Goal: Find contact information: Obtain details needed to contact an individual or organization

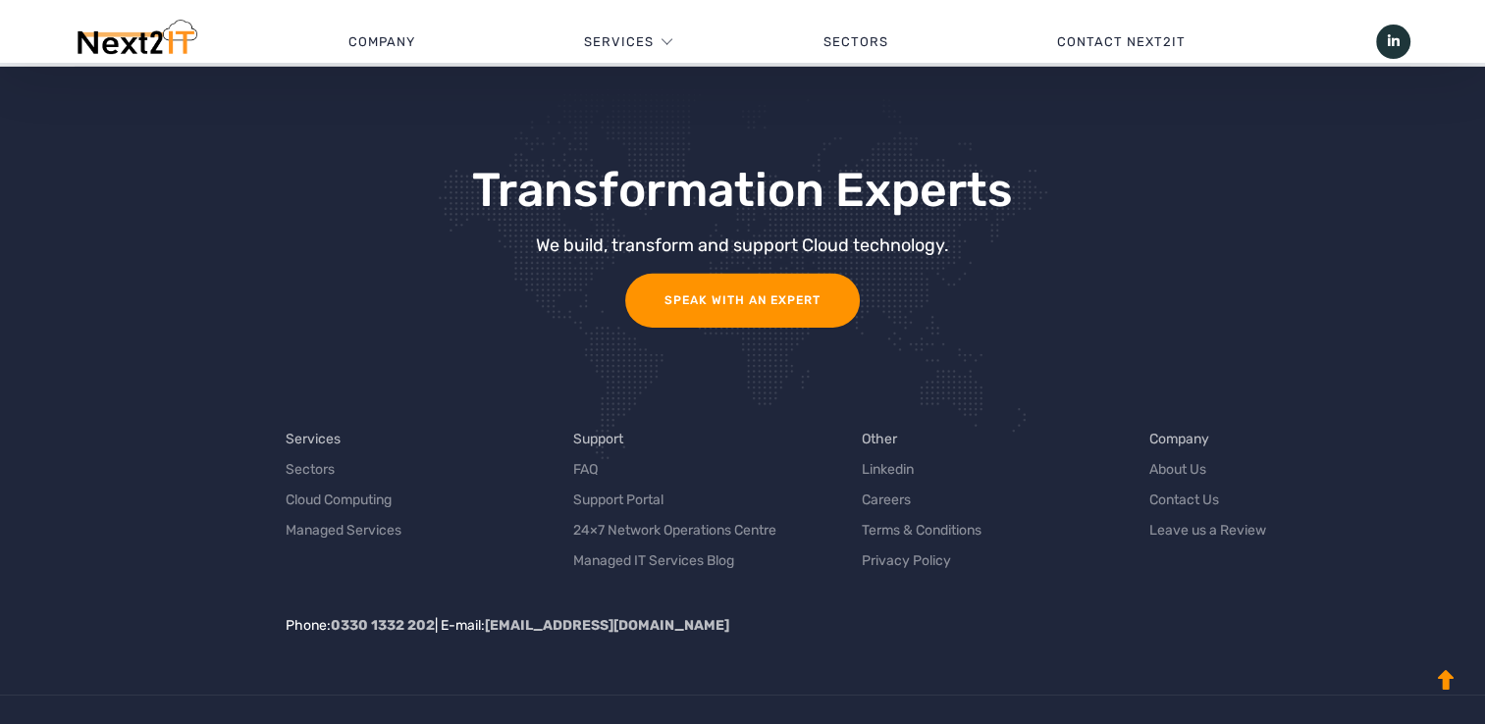
scroll to position [6431, 0]
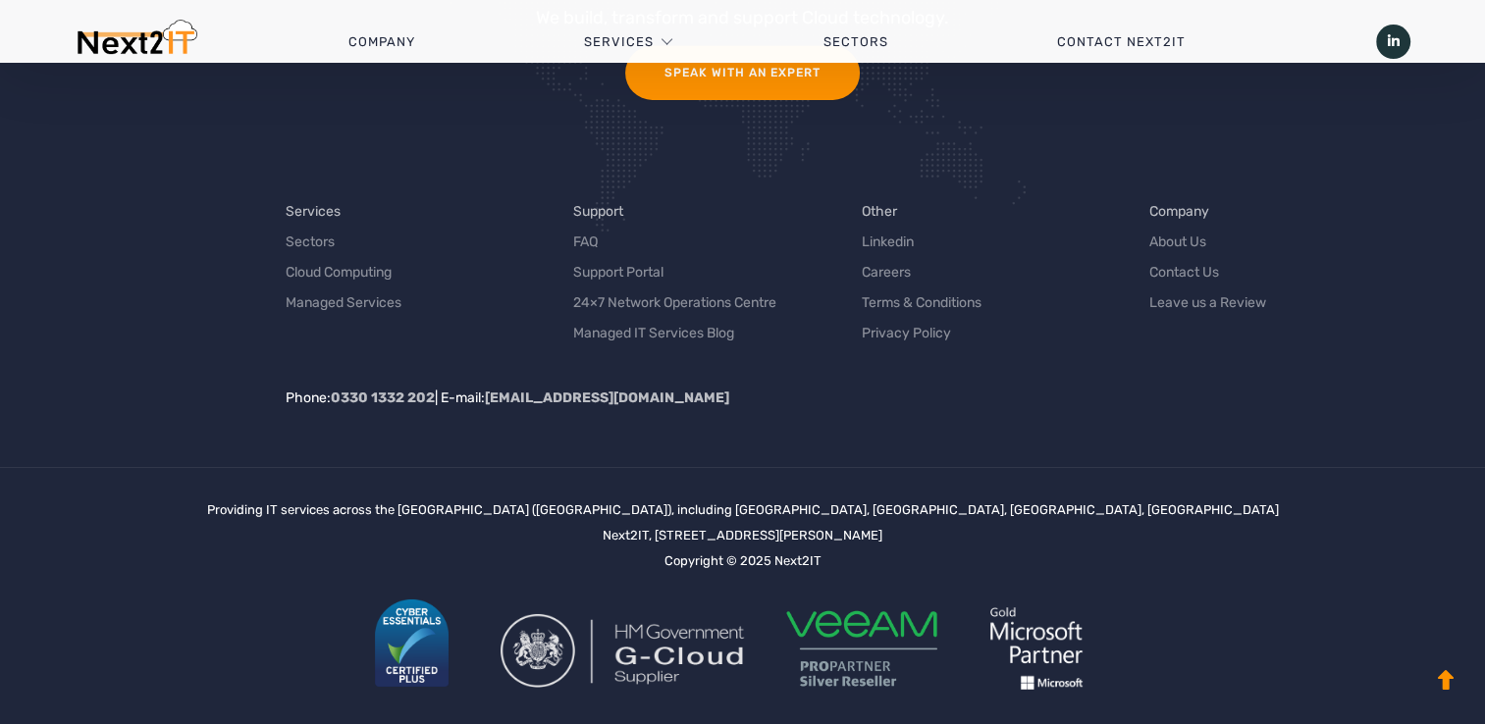
drag, startPoint x: 525, startPoint y: 513, endPoint x: 982, endPoint y: 505, distance: 456.5
click at [982, 505] on div "Providing IT services across the UK (United Kingdom), including Staffordshire, …" at bounding box center [743, 608] width 1072 height 220
drag, startPoint x: 982, startPoint y: 505, endPoint x: 826, endPoint y: 507, distance: 156.1
copy div "Next2IT, [STREET_ADDRESS][PERSON_NAME]"
click at [1166, 262] on link "Contact Us" at bounding box center [1184, 272] width 70 height 21
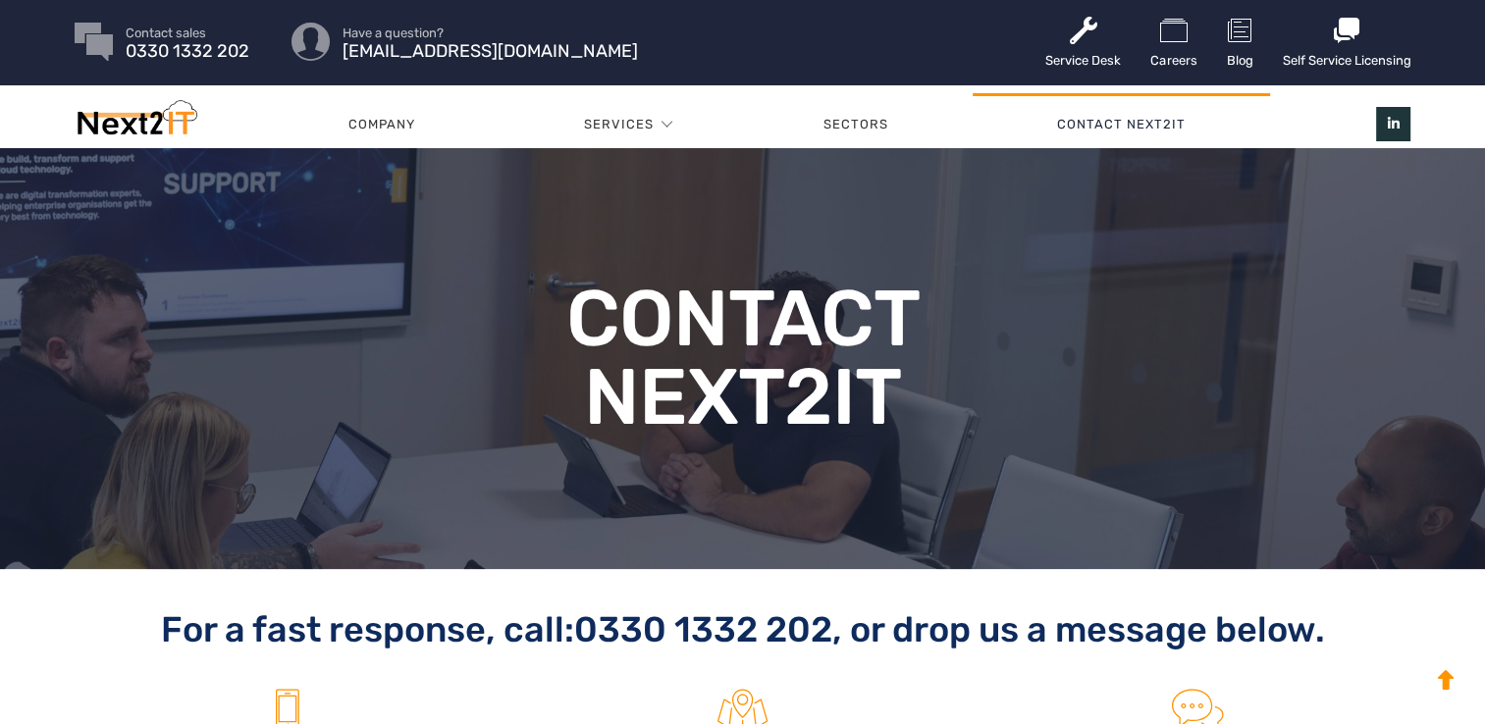
scroll to position [294, 0]
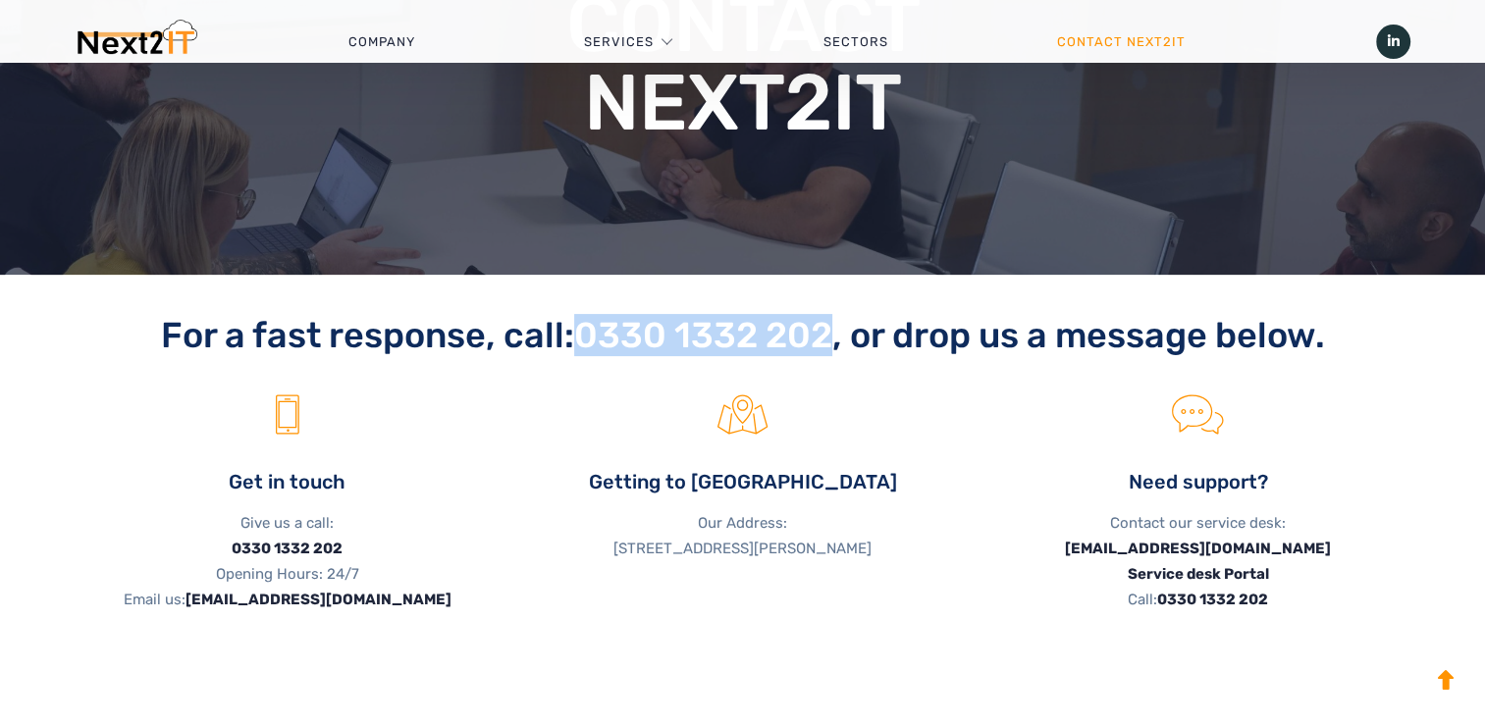
drag, startPoint x: 570, startPoint y: 333, endPoint x: 833, endPoint y: 336, distance: 263.1
click at [833, 336] on h2 "For a fast response, call: [PHONE_NUMBER] , or drop us a message below." at bounding box center [743, 335] width 1337 height 42
drag, startPoint x: 833, startPoint y: 336, endPoint x: 776, endPoint y: 338, distance: 57.0
copy h2 "0330 1332 202"
